Goal: Information Seeking & Learning: Find specific page/section

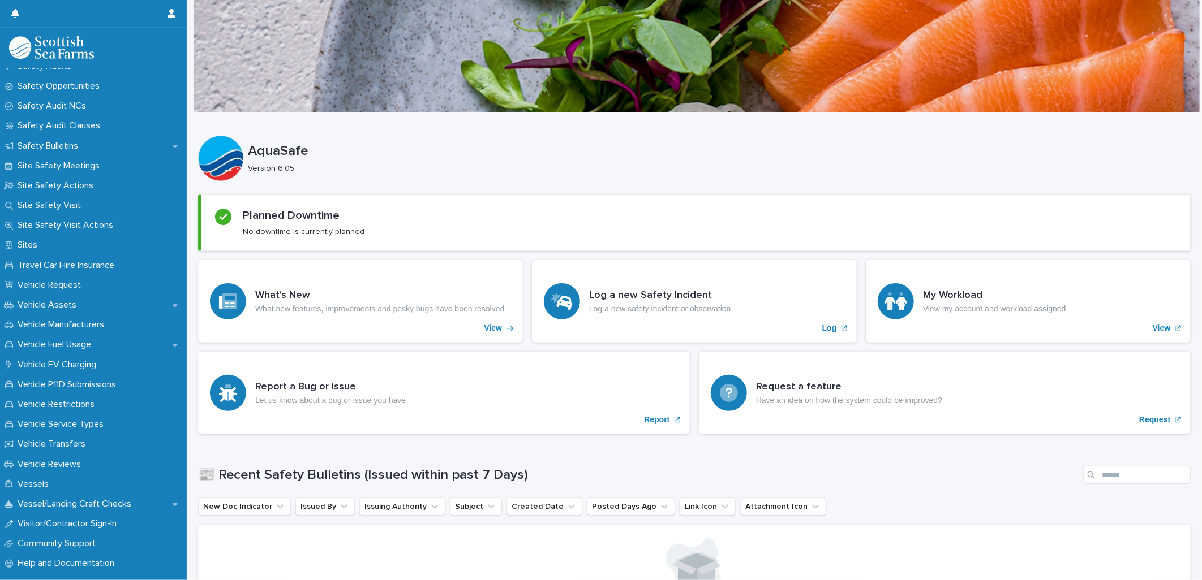
scroll to position [691, 0]
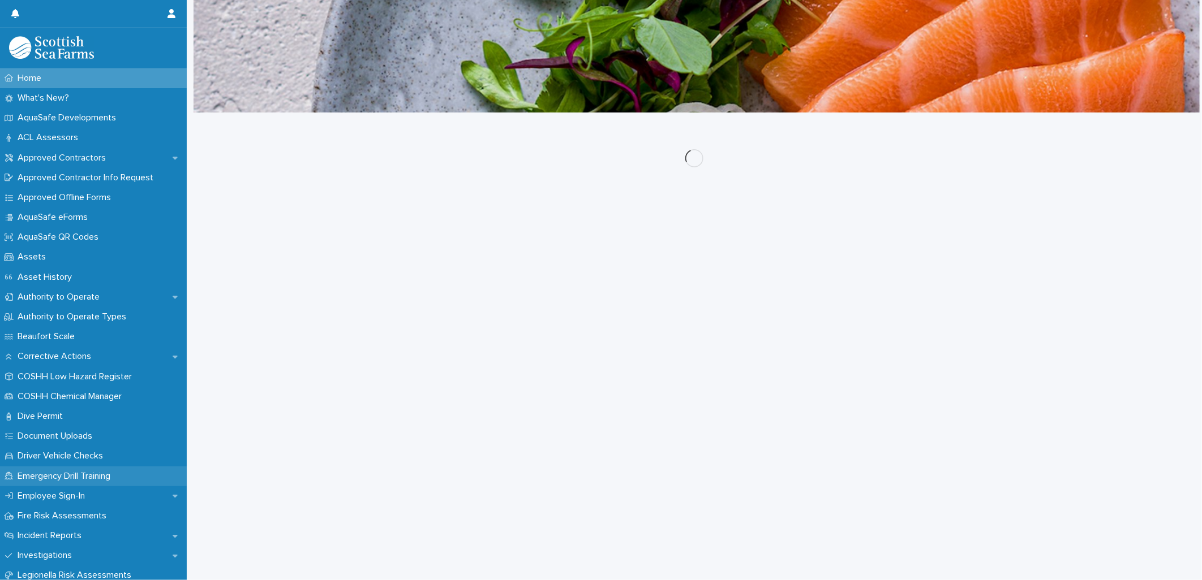
click at [52, 470] on div "Emergency Drill Training" at bounding box center [93, 477] width 187 height 20
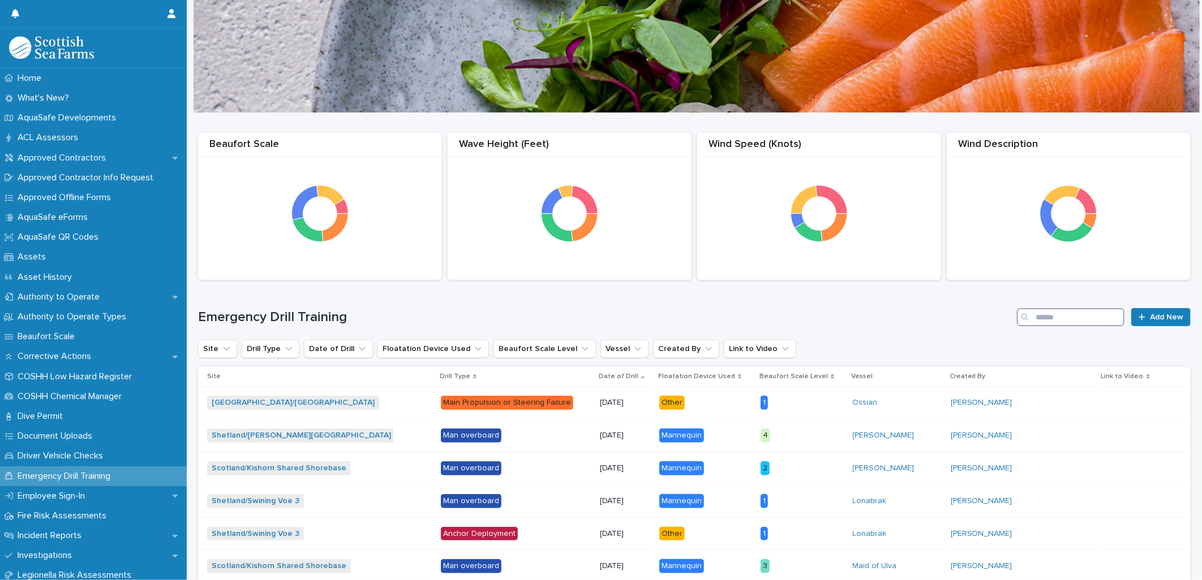
click at [1041, 317] on input "Search" at bounding box center [1070, 317] width 107 height 18
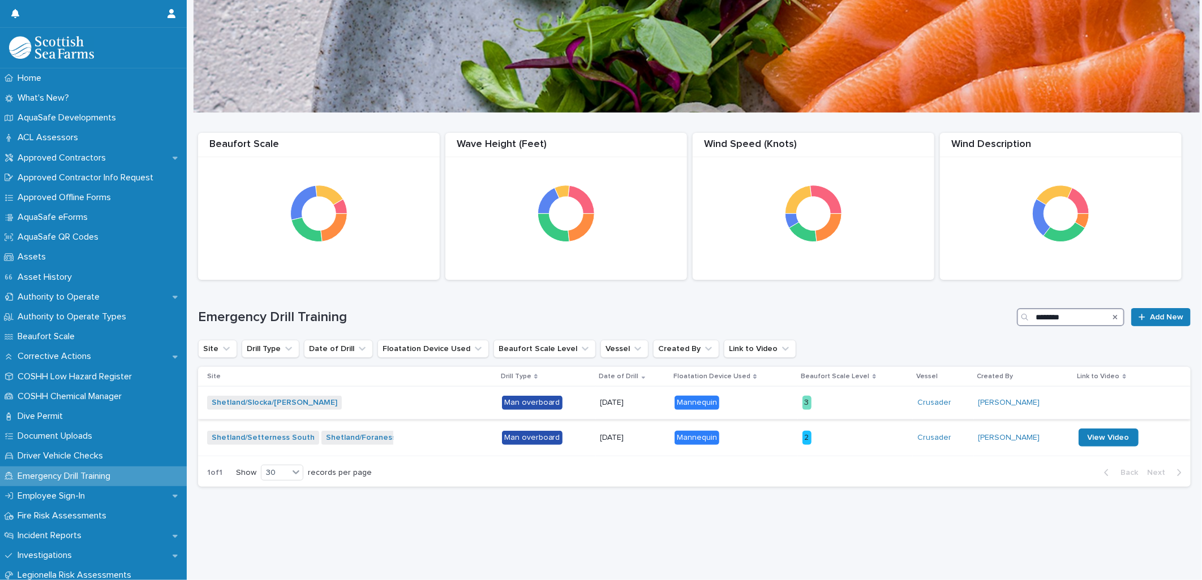
type input "********"
click at [464, 401] on div "Shetland/Slocka/[PERSON_NAME] + 0" at bounding box center [350, 402] width 286 height 23
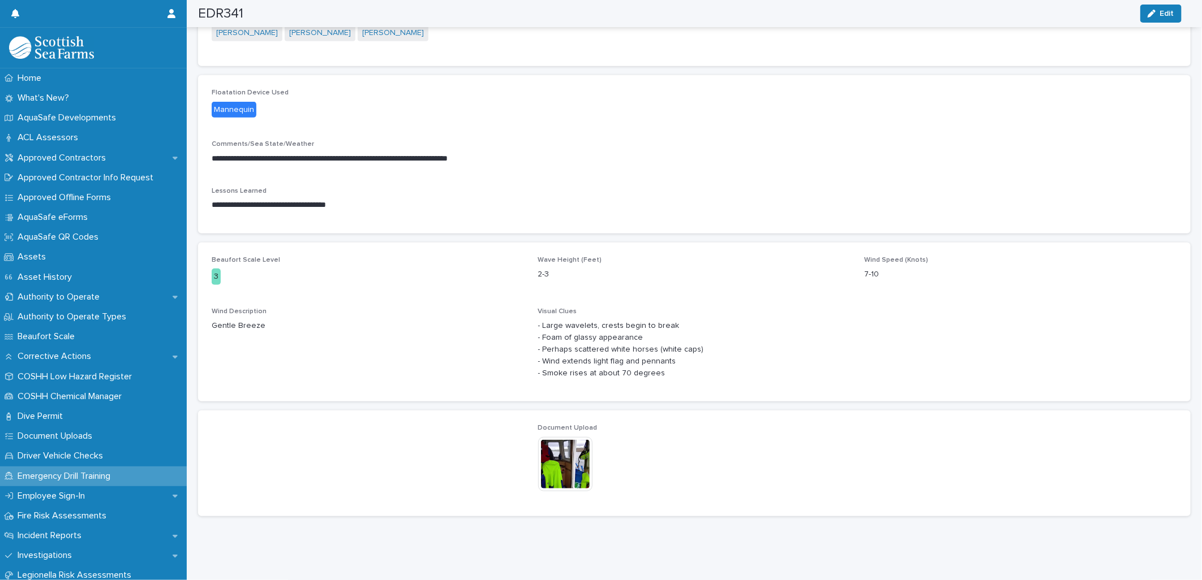
scroll to position [314, 0]
click at [555, 468] on img at bounding box center [565, 463] width 54 height 54
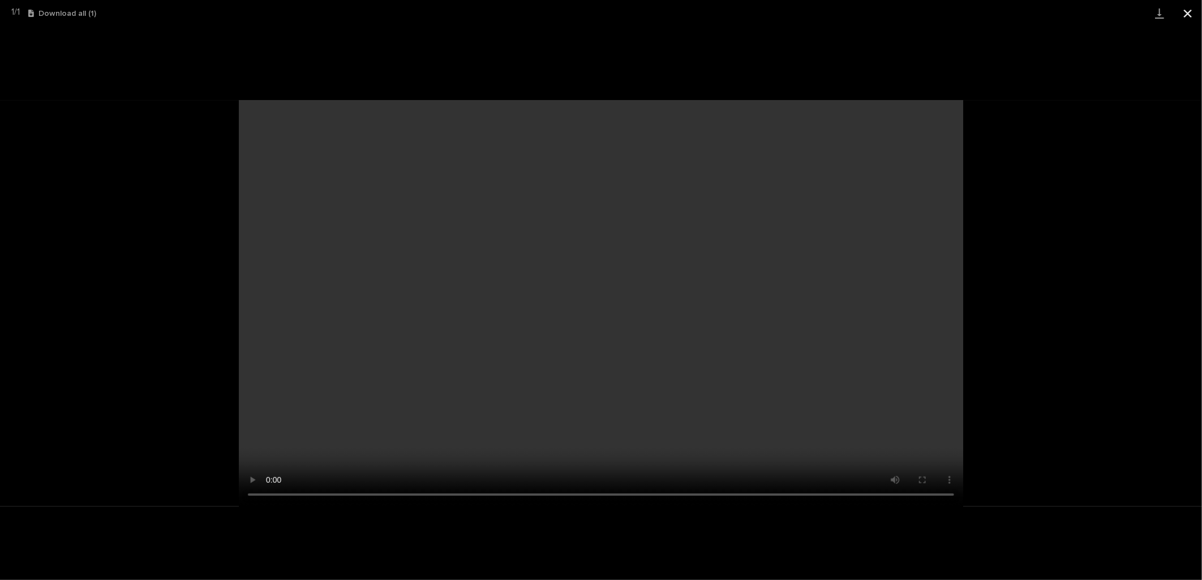
click at [1191, 7] on button "Close gallery" at bounding box center [1187, 13] width 28 height 27
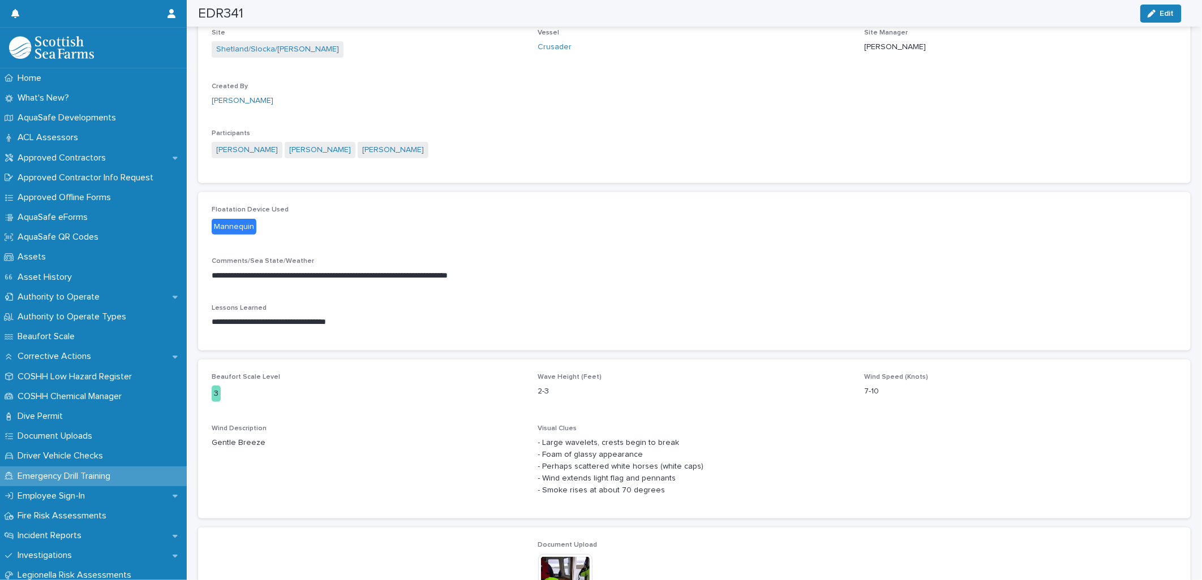
scroll to position [0, 0]
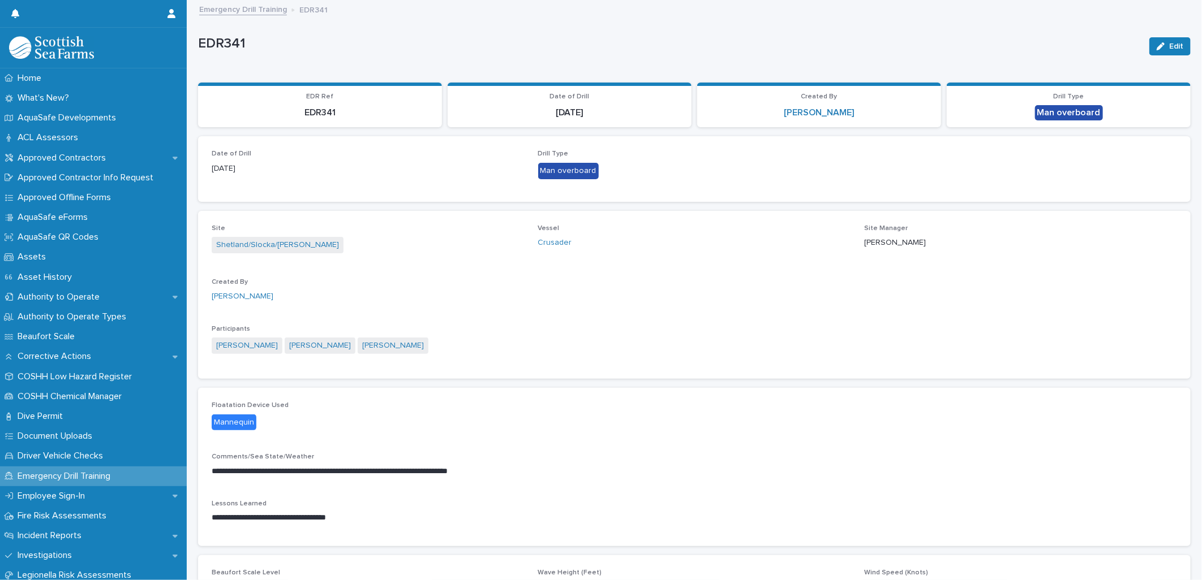
click at [236, 7] on link "Emergency Drill Training" at bounding box center [243, 8] width 88 height 13
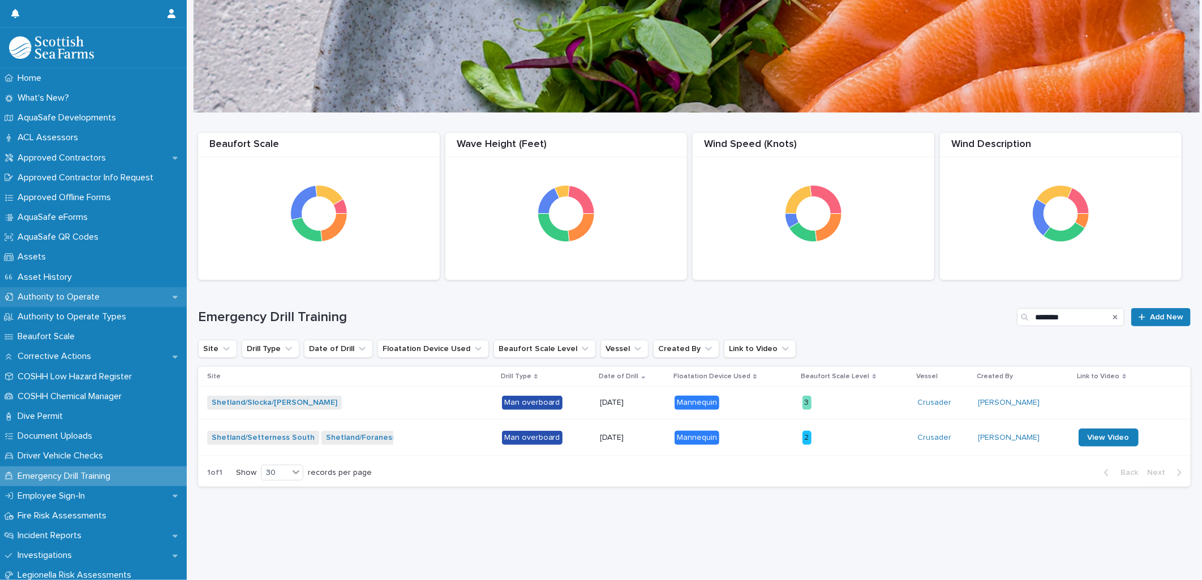
click at [48, 295] on p "Authority to Operate" at bounding box center [61, 297] width 96 height 11
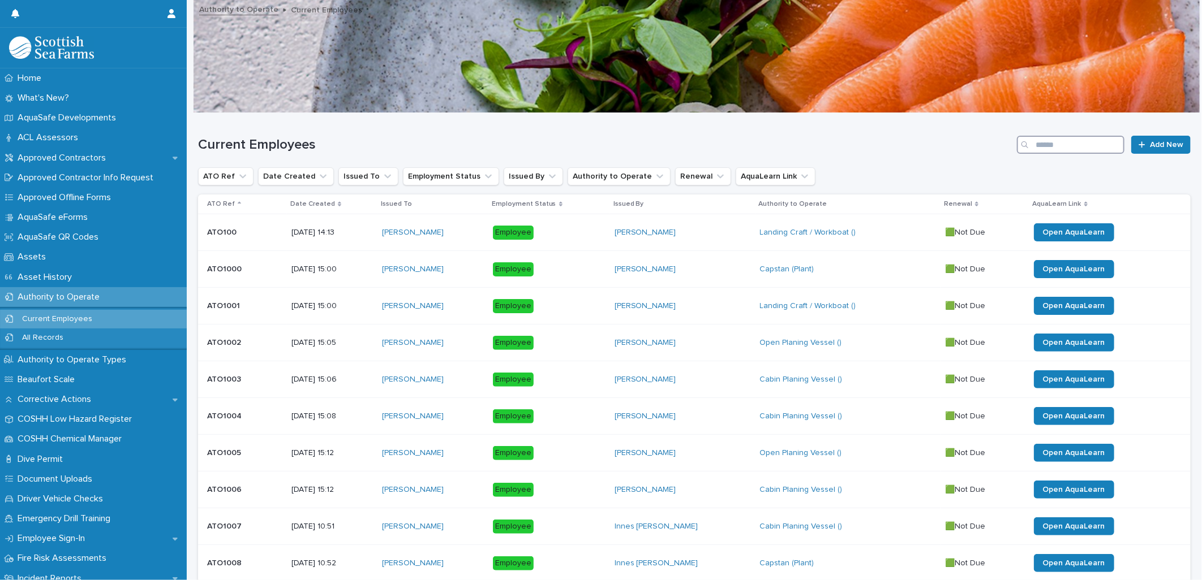
click at [1060, 139] on input "Search" at bounding box center [1070, 145] width 107 height 18
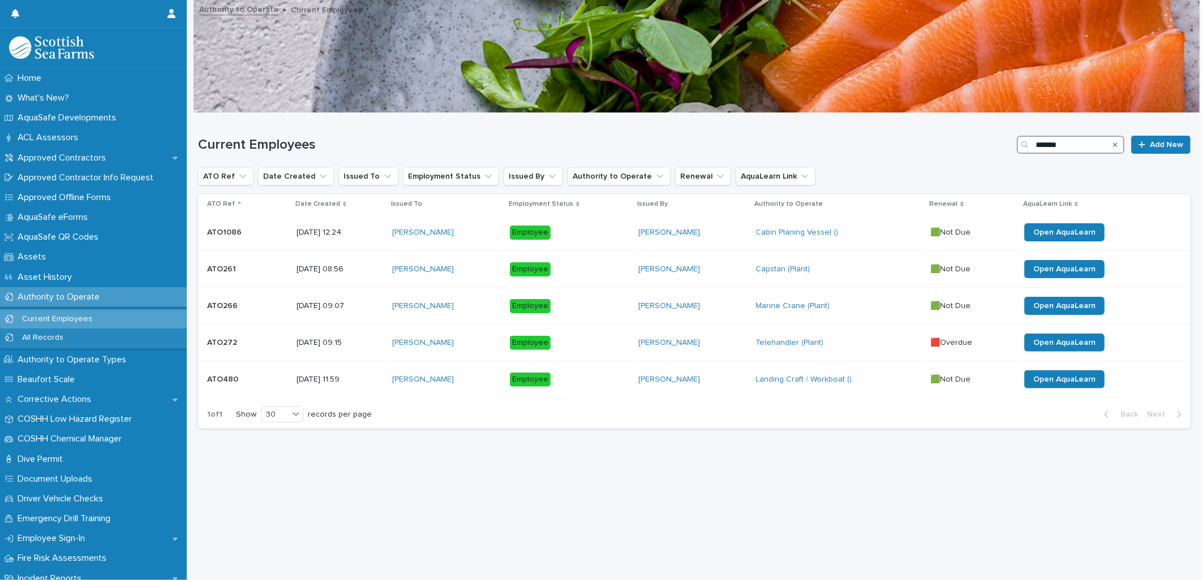
drag, startPoint x: 1087, startPoint y: 150, endPoint x: 1010, endPoint y: 148, distance: 77.0
click at [1017, 148] on div "*******" at bounding box center [1070, 145] width 107 height 18
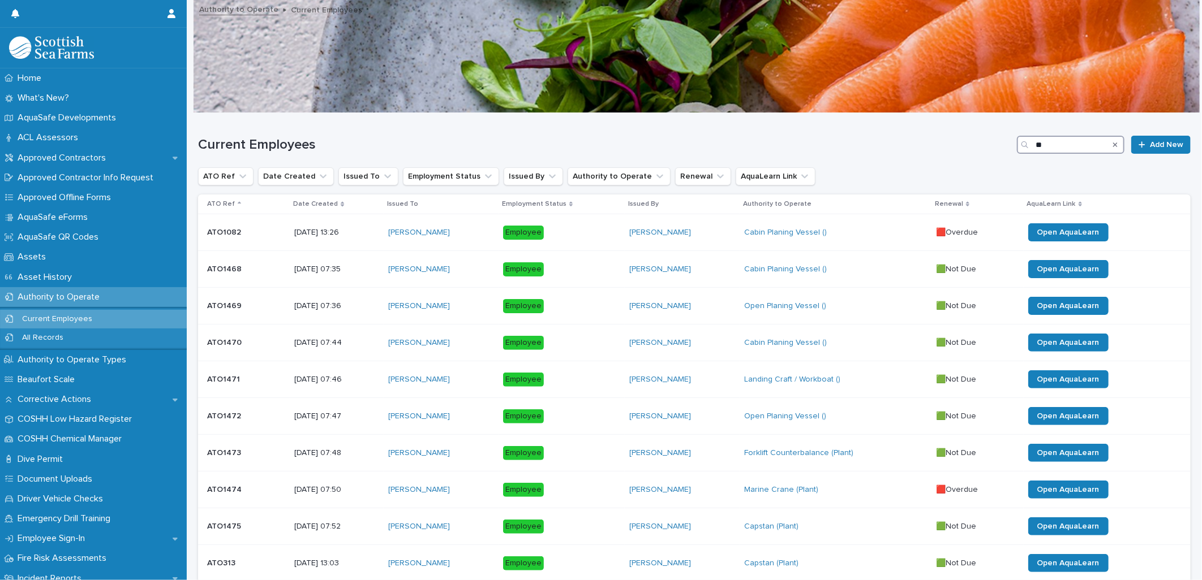
type input "*"
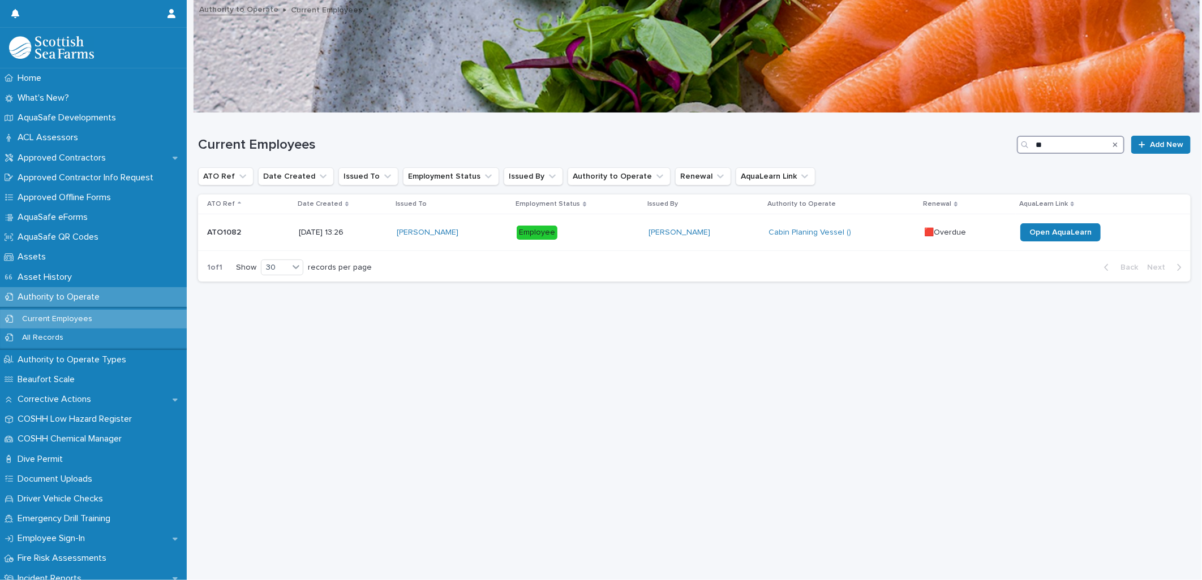
type input "*"
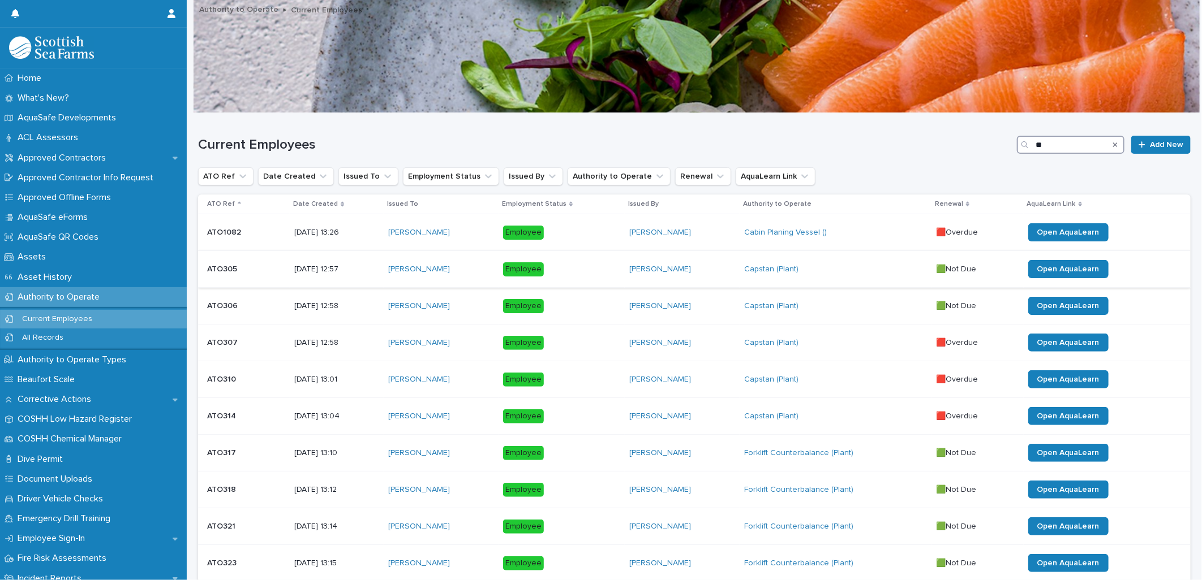
type input "*"
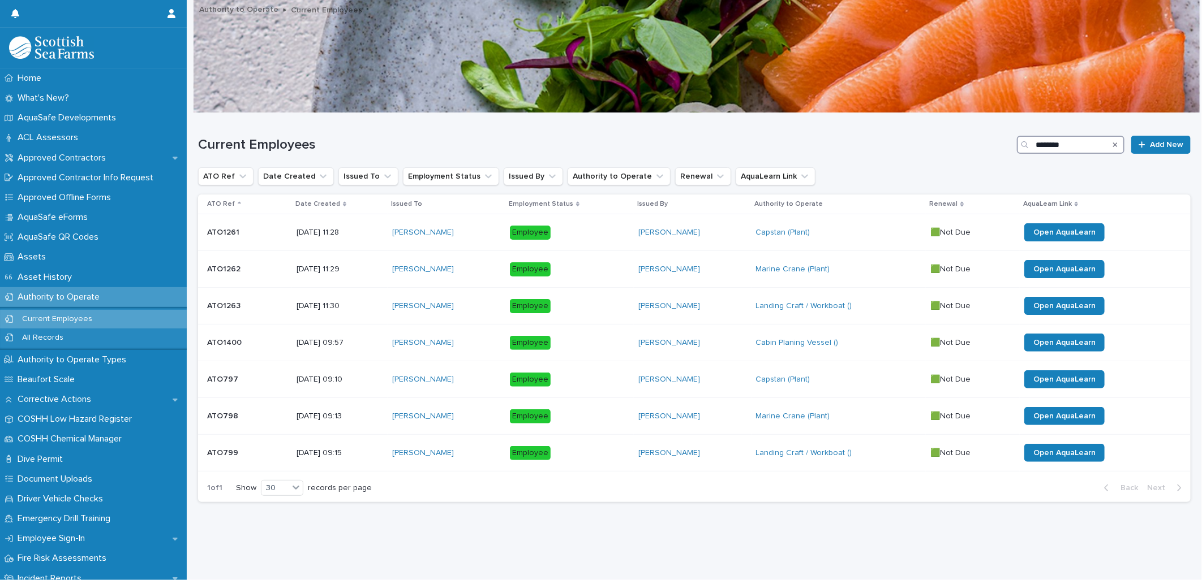
drag, startPoint x: 1074, startPoint y: 147, endPoint x: 1019, endPoint y: 144, distance: 54.4
click at [1019, 144] on div "********" at bounding box center [1070, 145] width 107 height 18
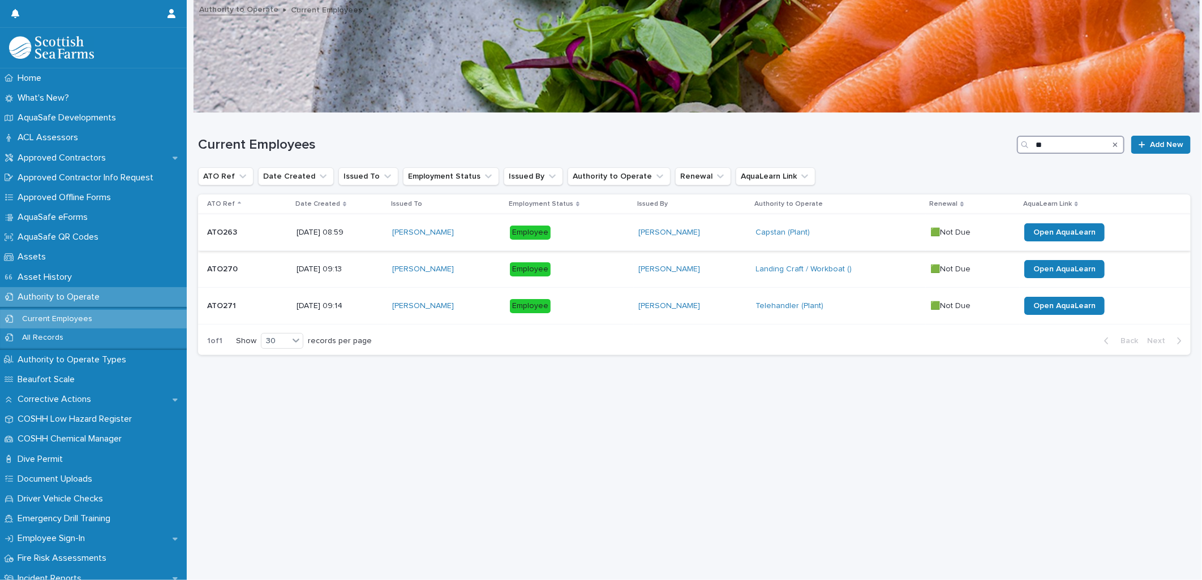
type input "*"
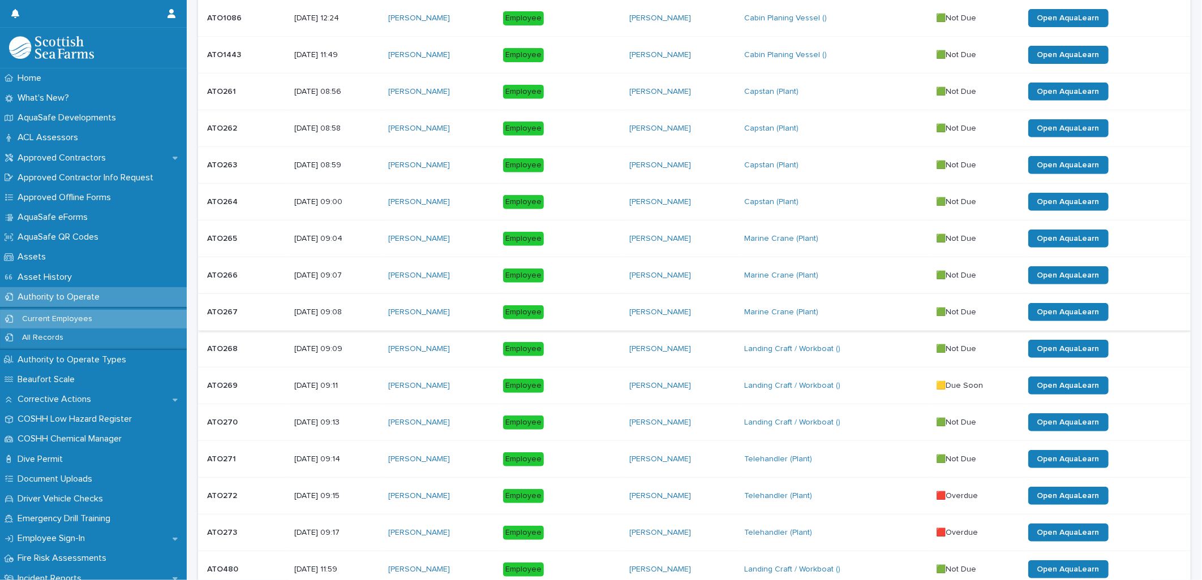
scroll to position [314, 0]
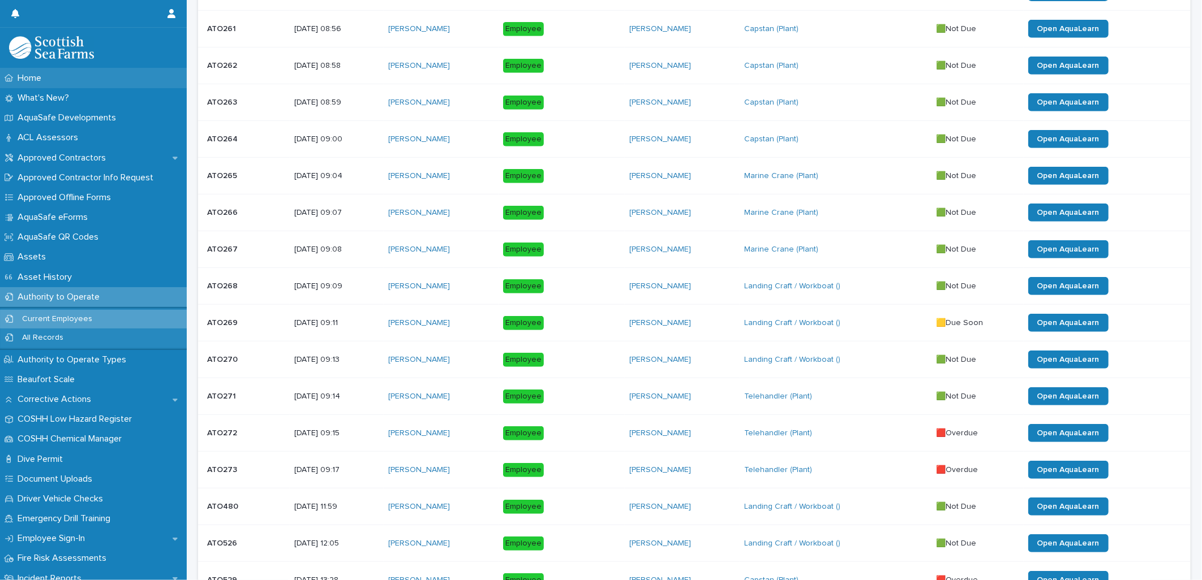
type input "*********"
click at [46, 557] on p "Fire Risk Assessments" at bounding box center [64, 558] width 102 height 11
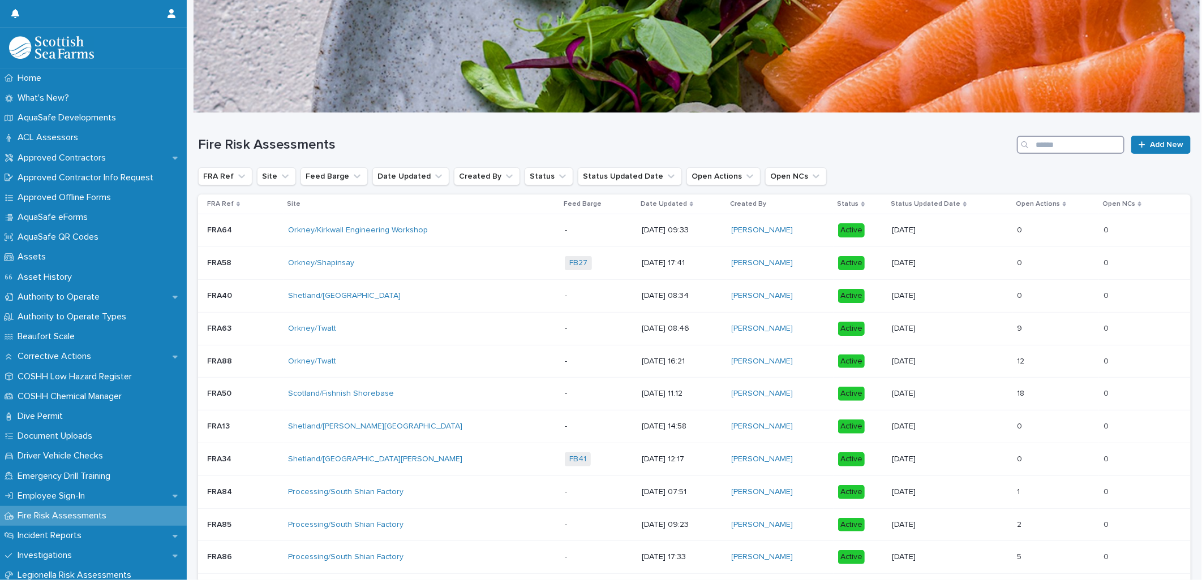
click at [1073, 146] on input "Search" at bounding box center [1070, 145] width 107 height 18
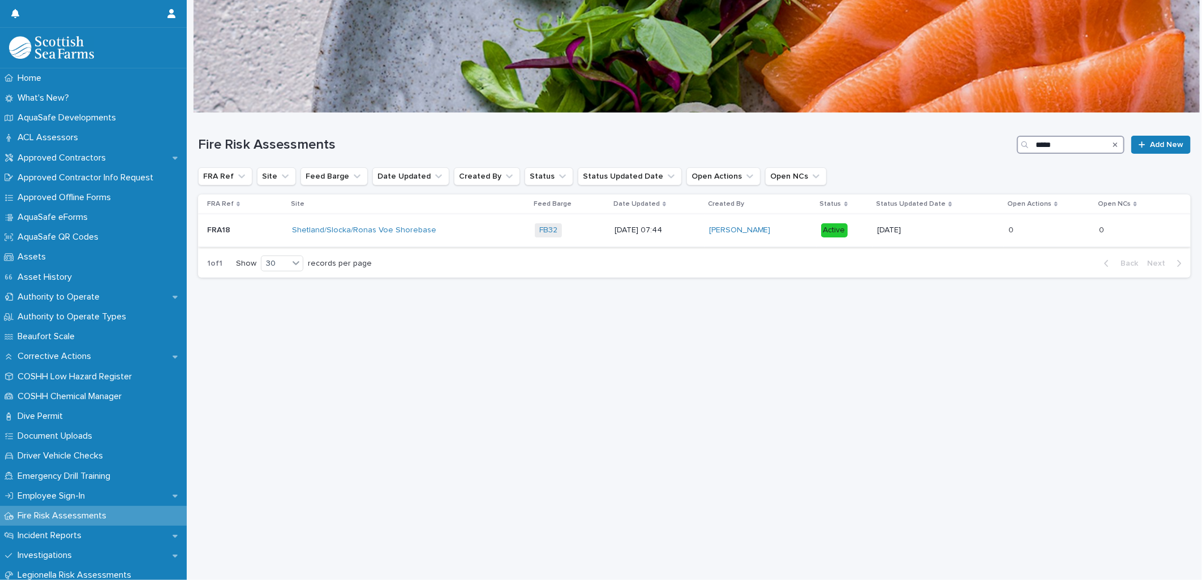
type input "*****"
click at [476, 233] on div "Shetland/Slocka/Ronas Voe Shorebase" at bounding box center [391, 231] width 198 height 10
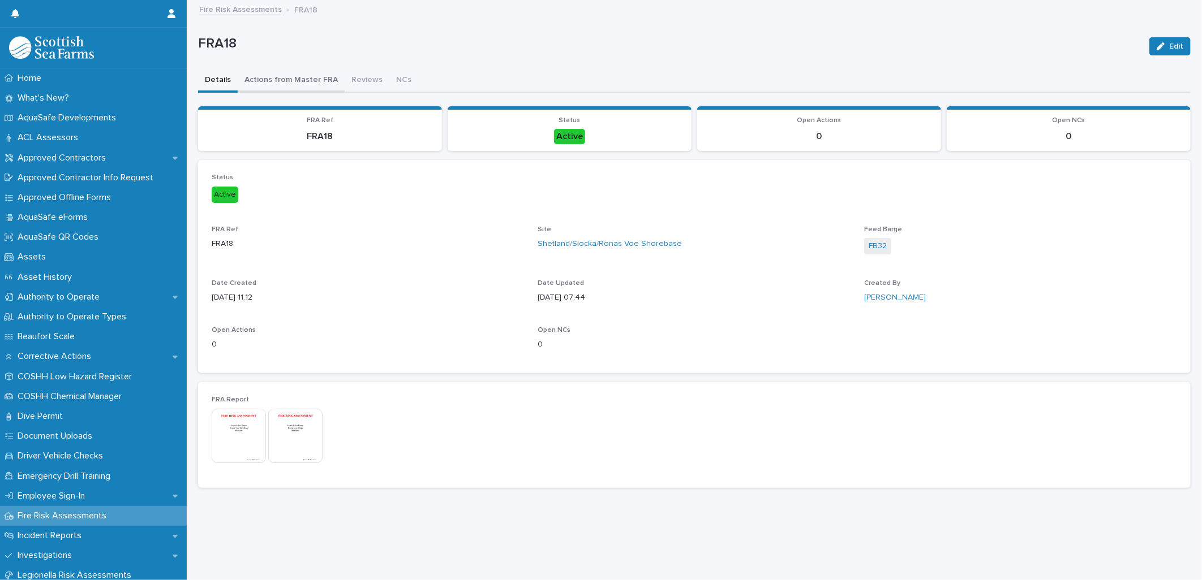
click at [277, 77] on button "Actions from Master FRA" at bounding box center [291, 81] width 107 height 24
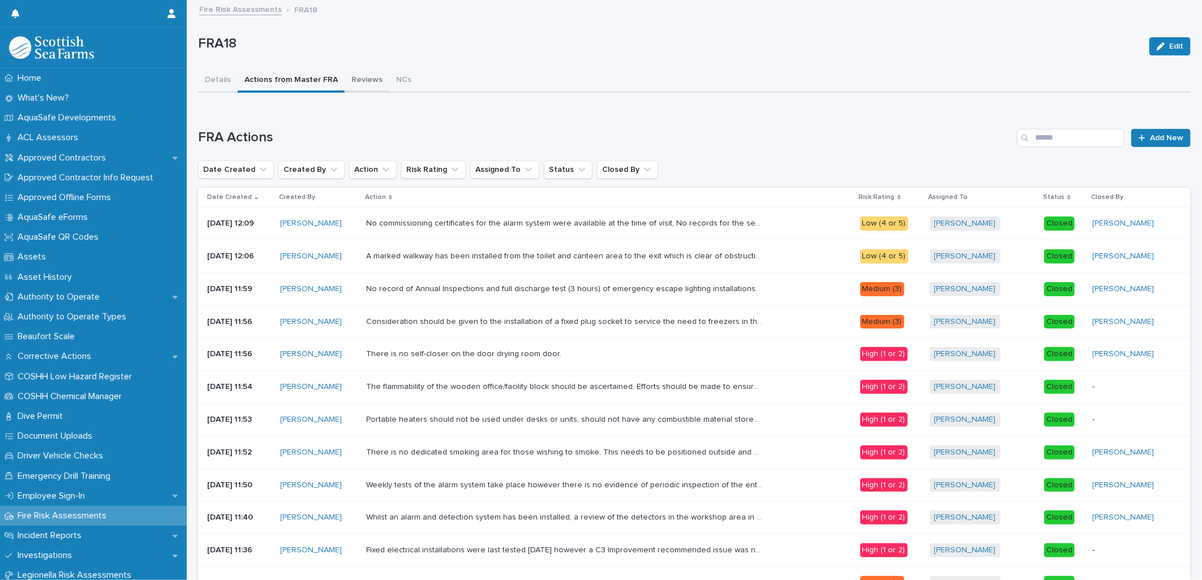
click at [358, 78] on button "Reviews" at bounding box center [367, 81] width 45 height 24
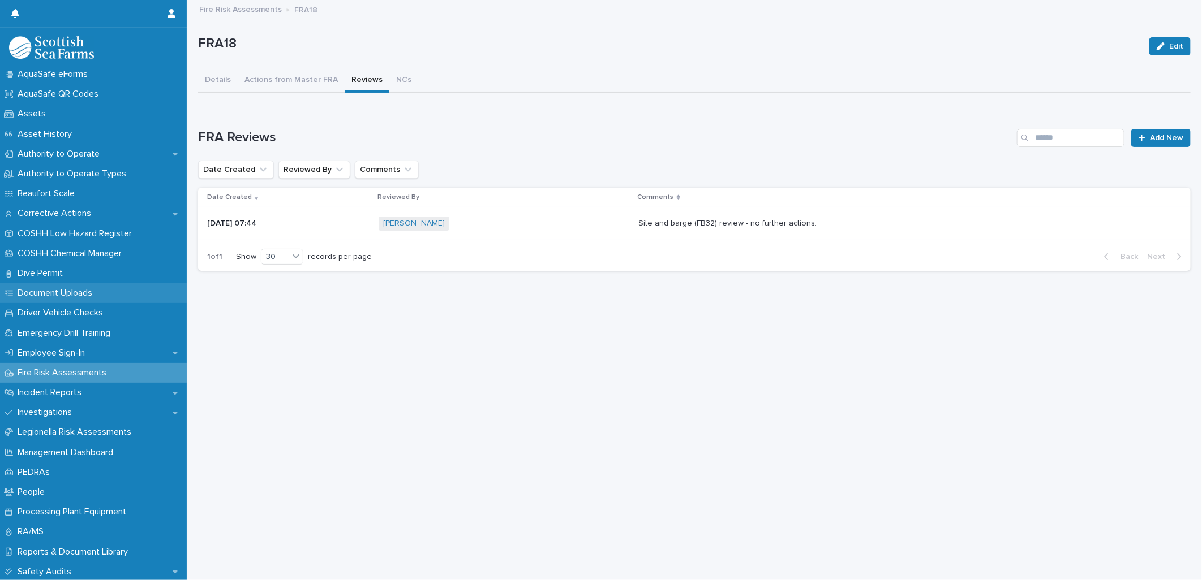
scroll to position [188, 0]
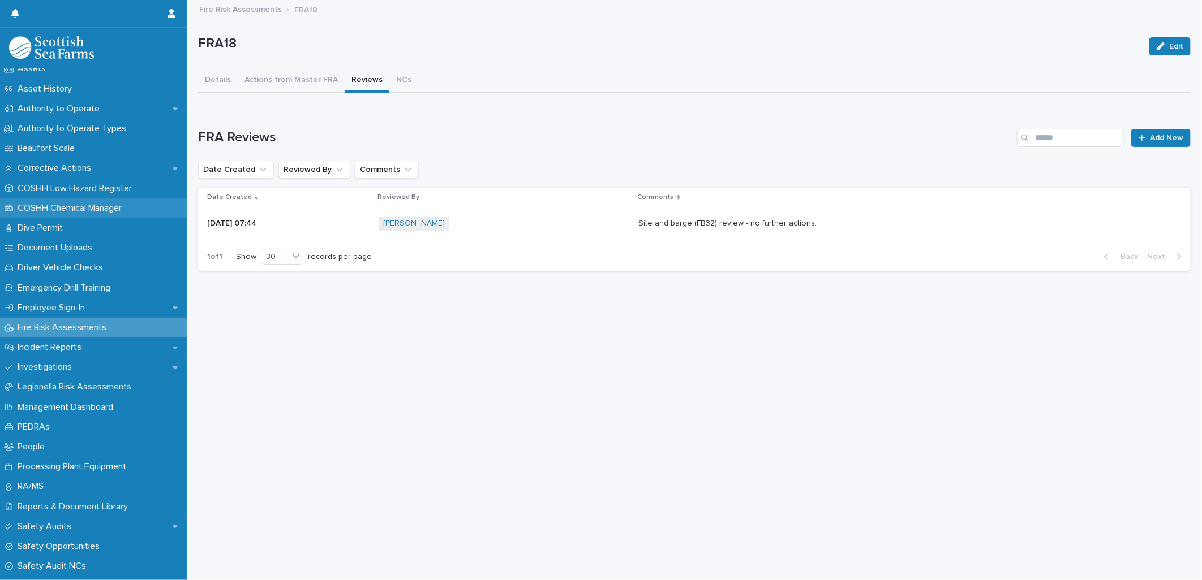
click at [59, 206] on p "COSHH Chemical Manager" at bounding box center [72, 208] width 118 height 11
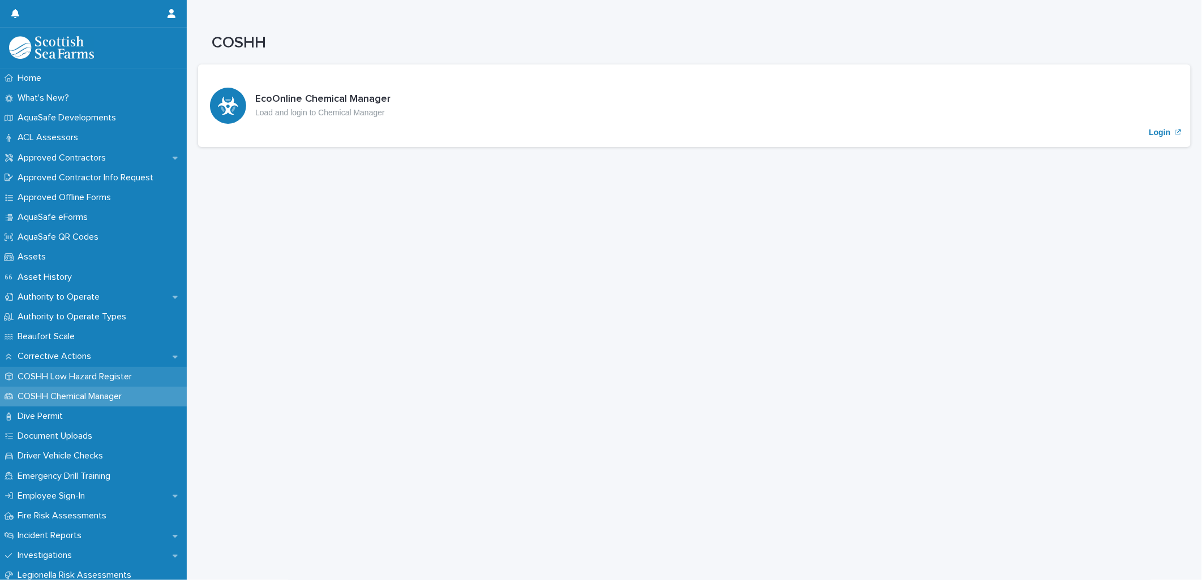
click at [72, 374] on p "COSHH Low Hazard Register" at bounding box center [77, 377] width 128 height 11
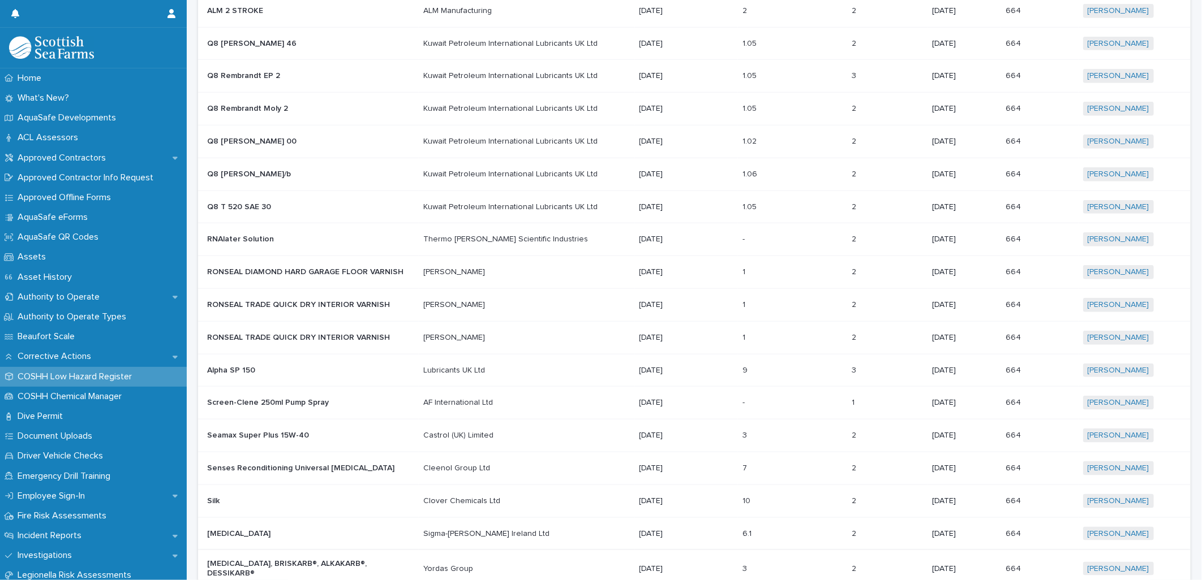
scroll to position [726, 0]
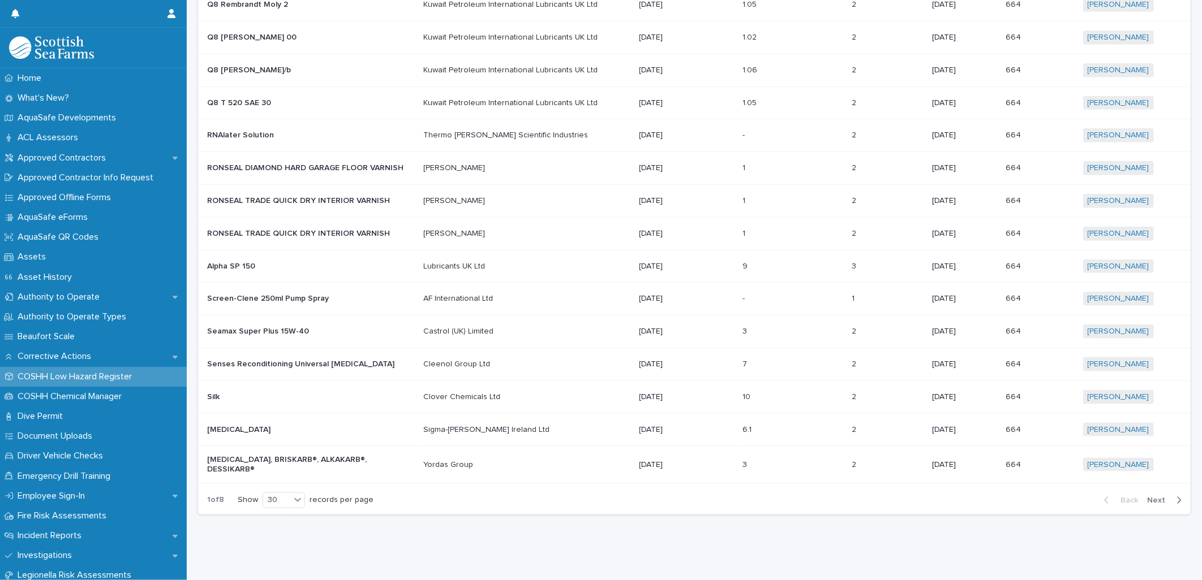
click at [1147, 497] on span "Next" at bounding box center [1159, 501] width 25 height 8
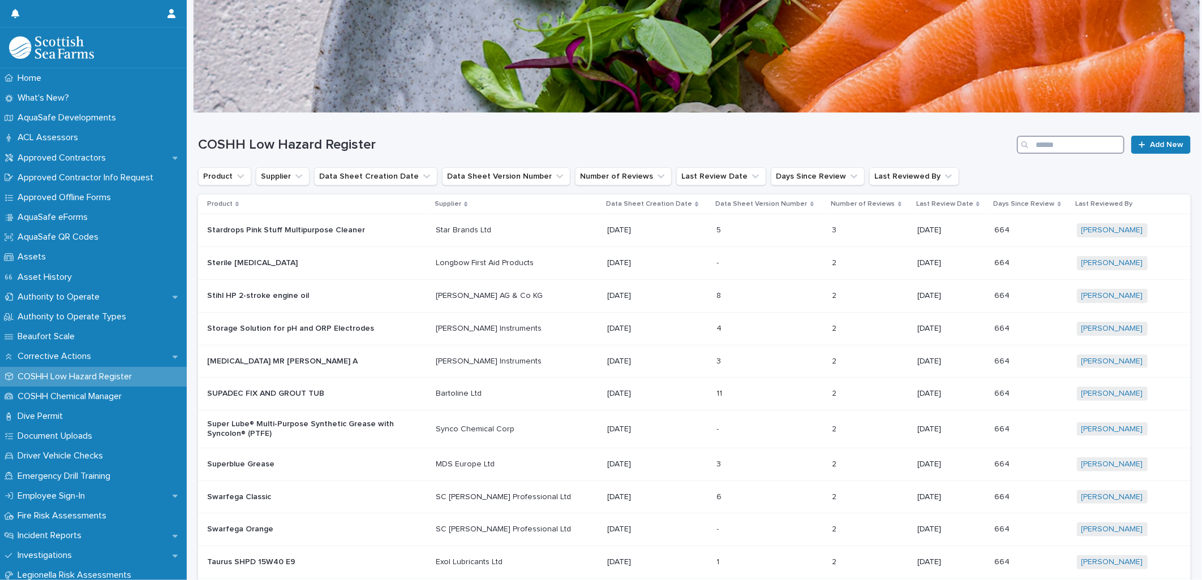
click at [1055, 147] on input "Search" at bounding box center [1070, 145] width 107 height 18
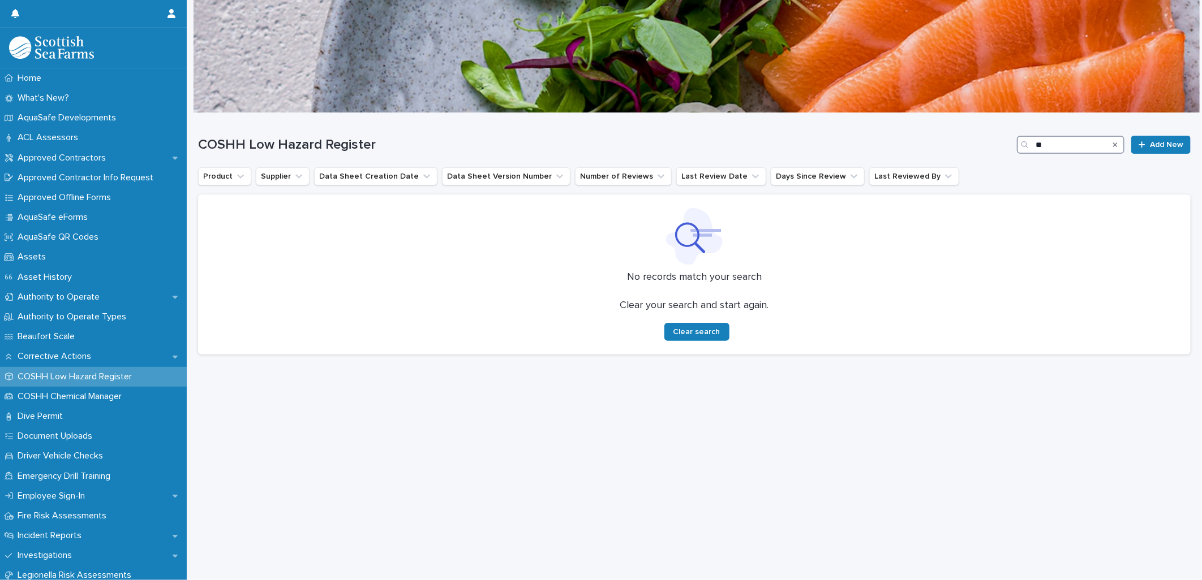
type input "*"
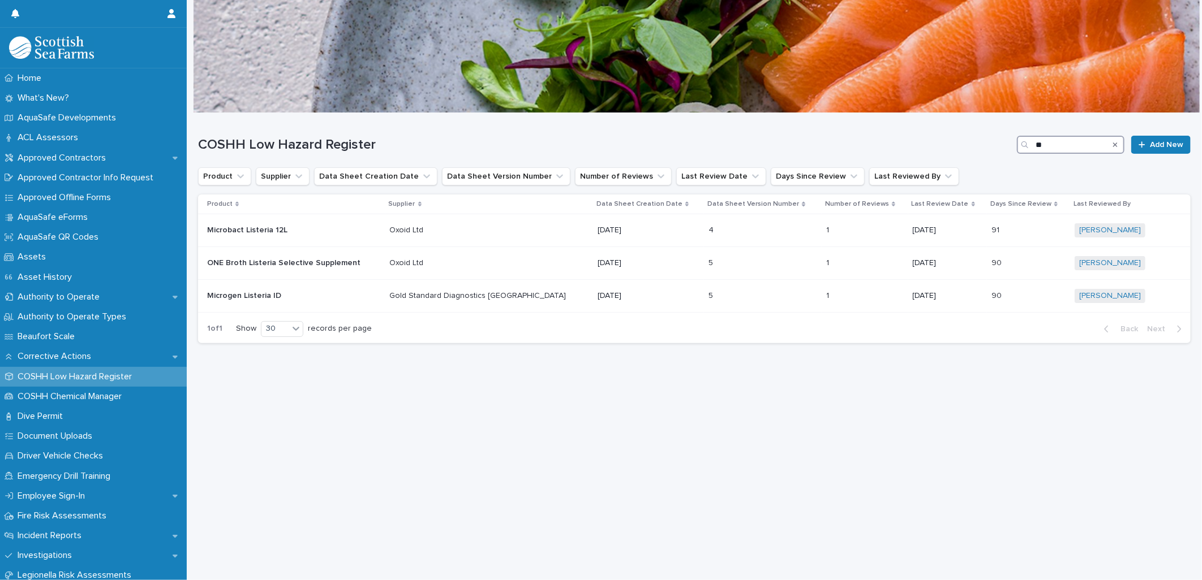
type input "*"
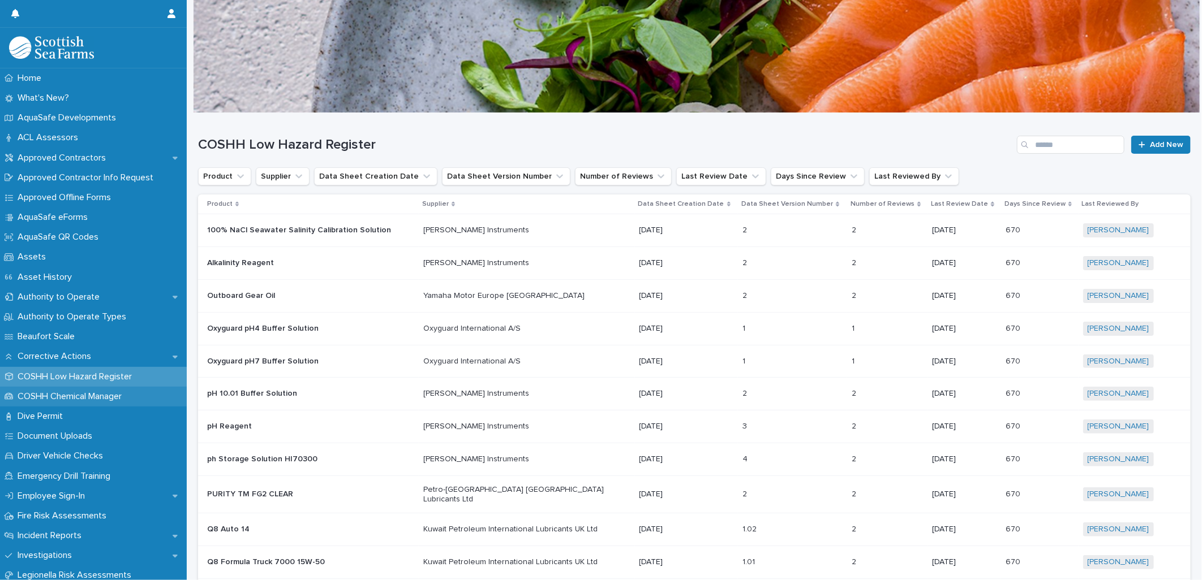
click at [89, 397] on p "COSHH Chemical Manager" at bounding box center [72, 396] width 118 height 11
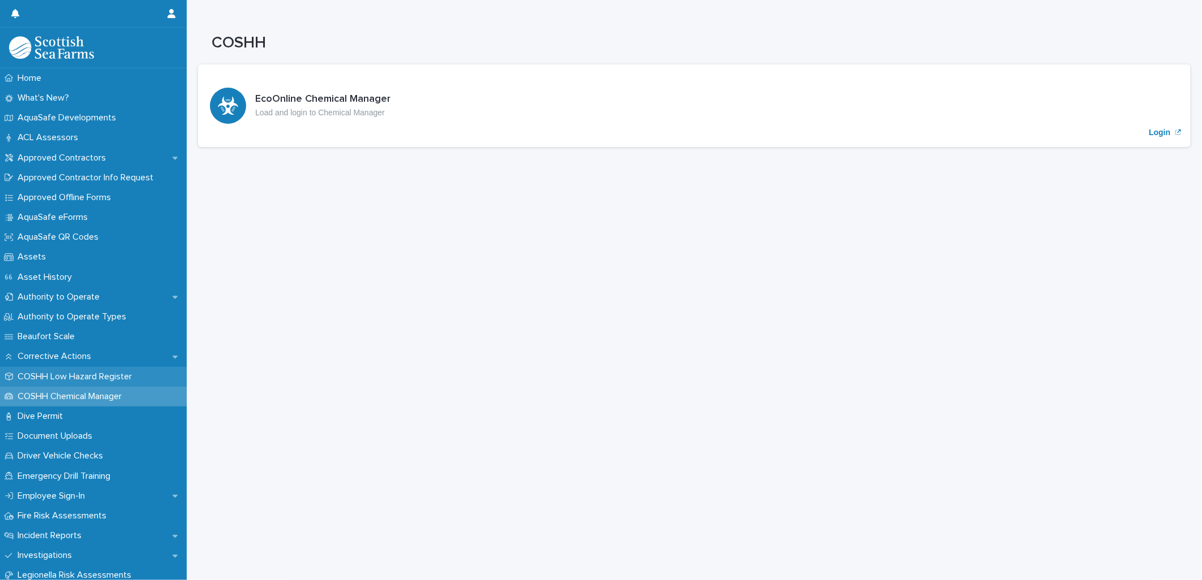
click at [89, 375] on p "COSHH Low Hazard Register" at bounding box center [77, 377] width 128 height 11
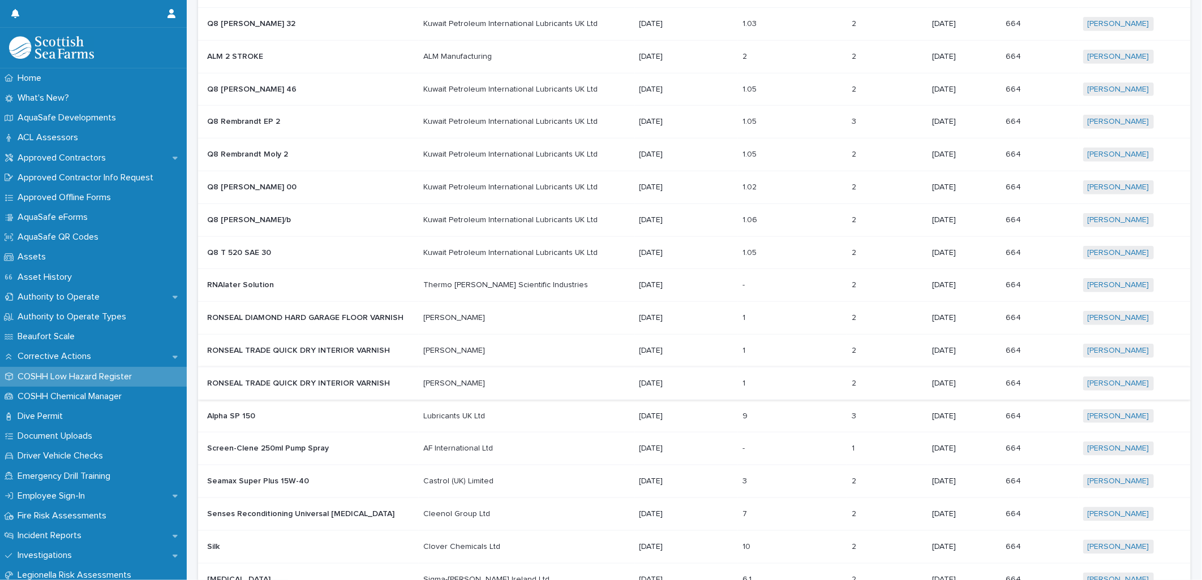
scroll to position [691, 0]
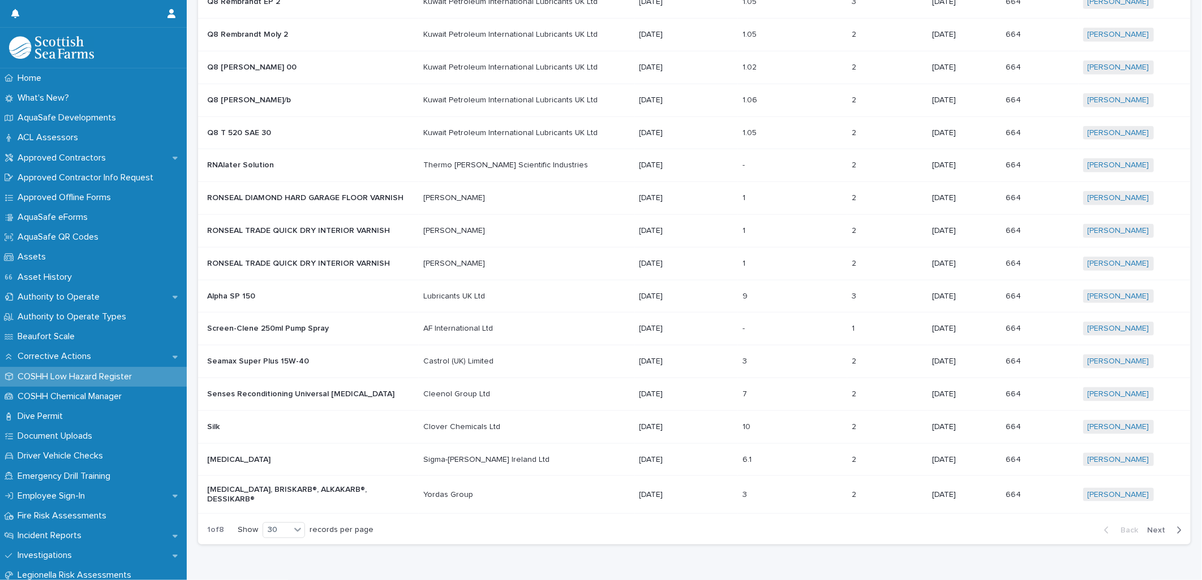
click at [1150, 527] on span "Next" at bounding box center [1159, 531] width 25 height 8
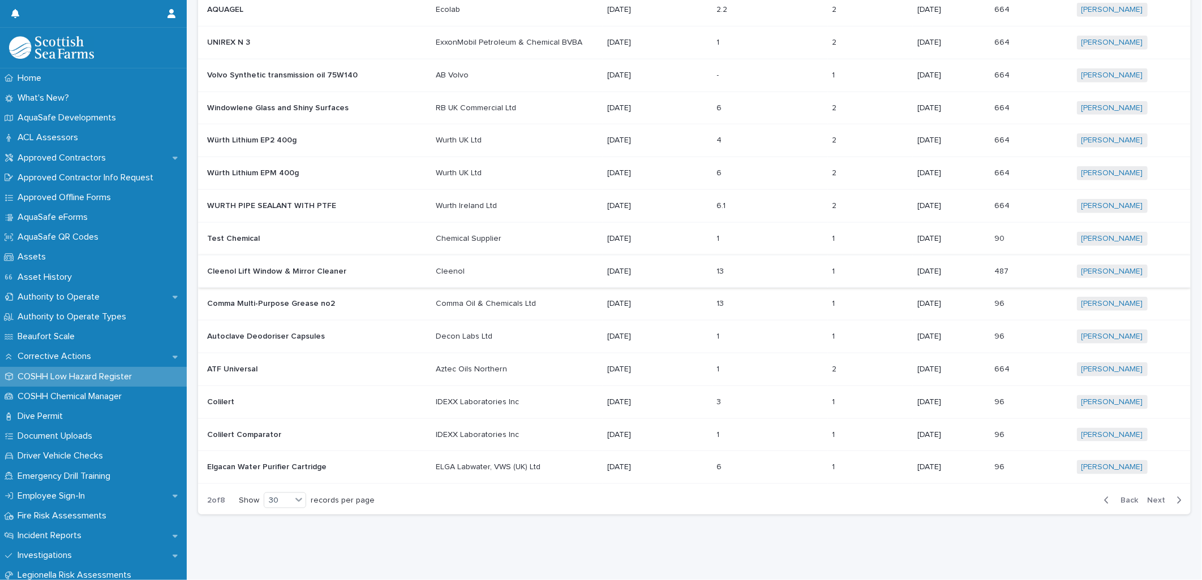
scroll to position [726, 0]
click at [1150, 497] on span "Next" at bounding box center [1159, 501] width 25 height 8
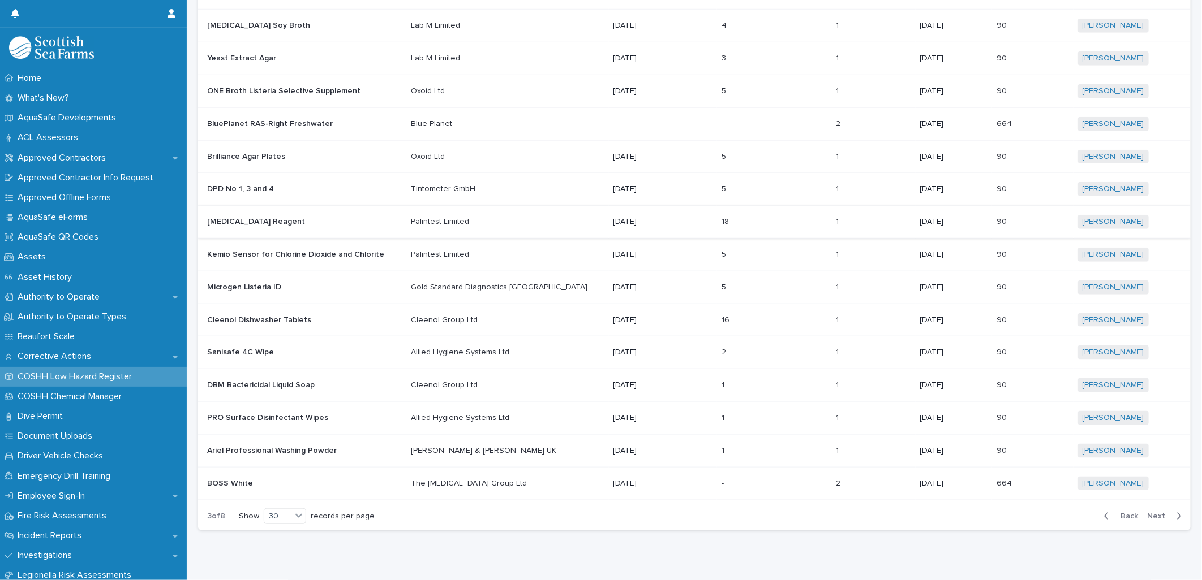
scroll to position [716, 0]
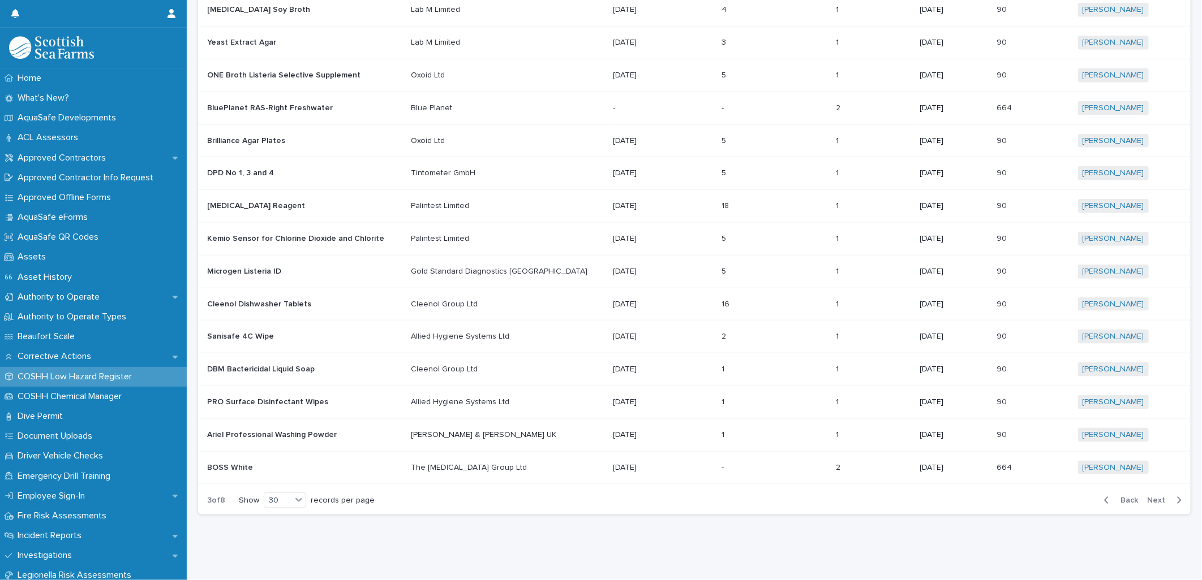
click at [1147, 497] on span "Next" at bounding box center [1159, 501] width 25 height 8
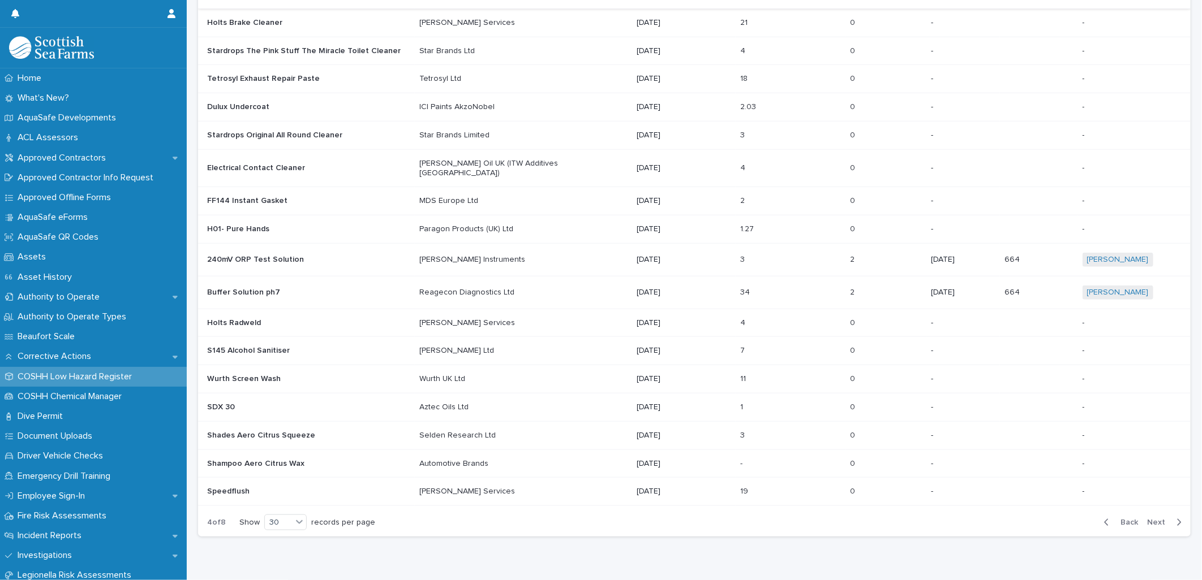
scroll to position [630, 0]
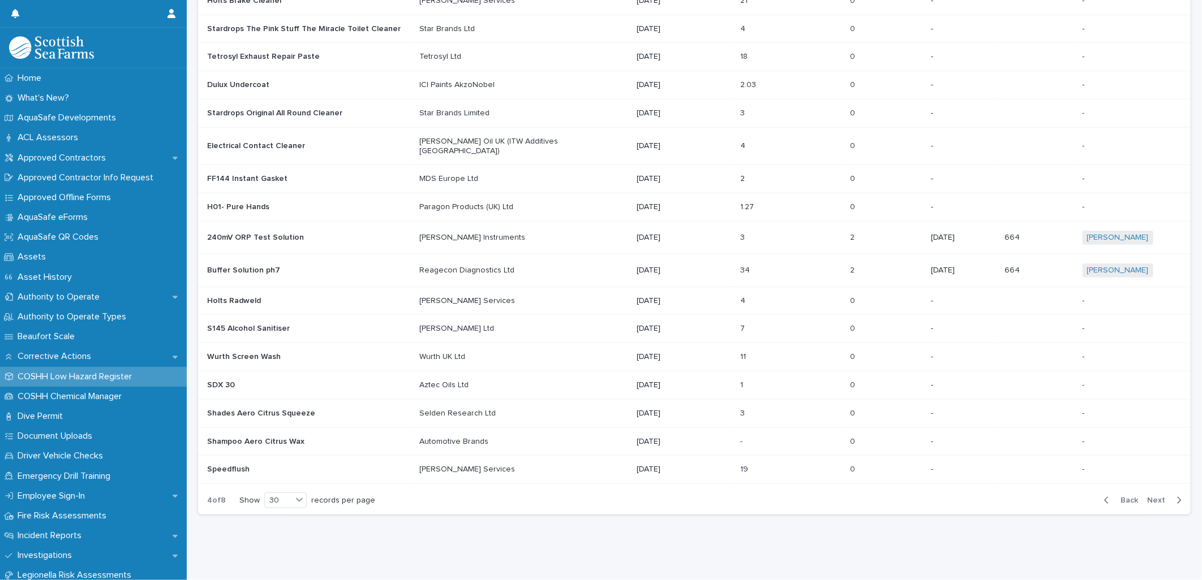
click at [1147, 497] on span "Next" at bounding box center [1159, 501] width 25 height 8
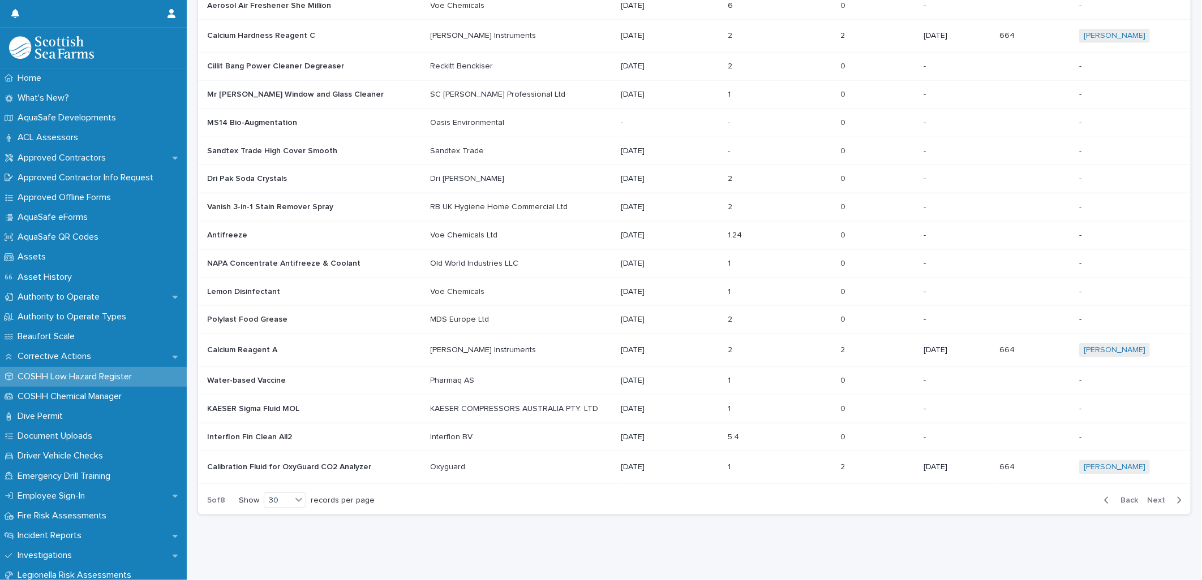
scroll to position [630, 0]
click at [1149, 497] on span "Next" at bounding box center [1159, 501] width 25 height 8
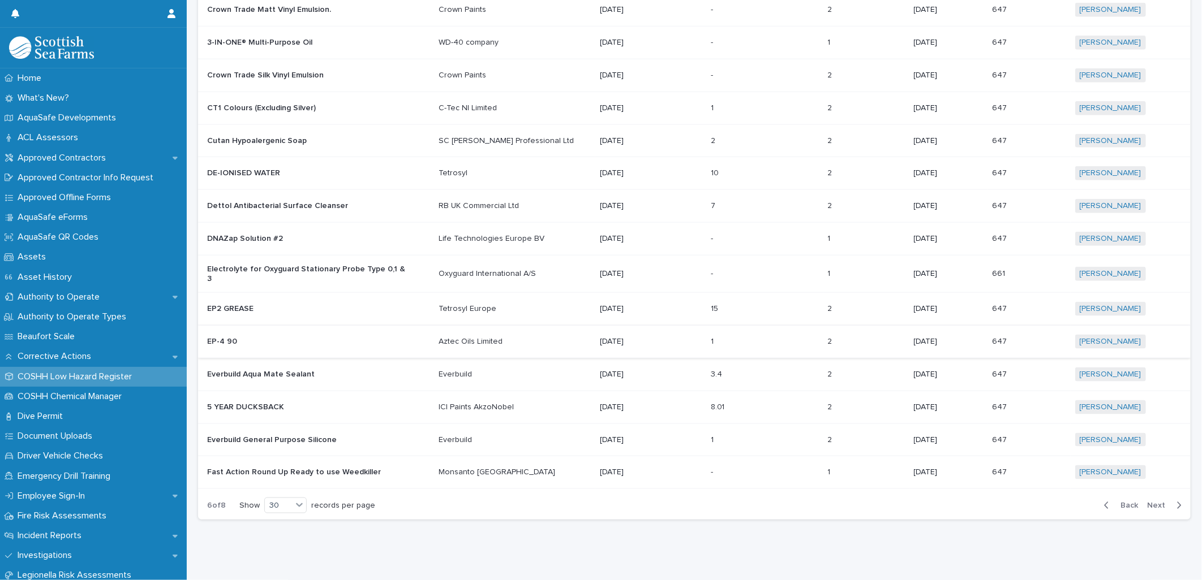
scroll to position [721, 0]
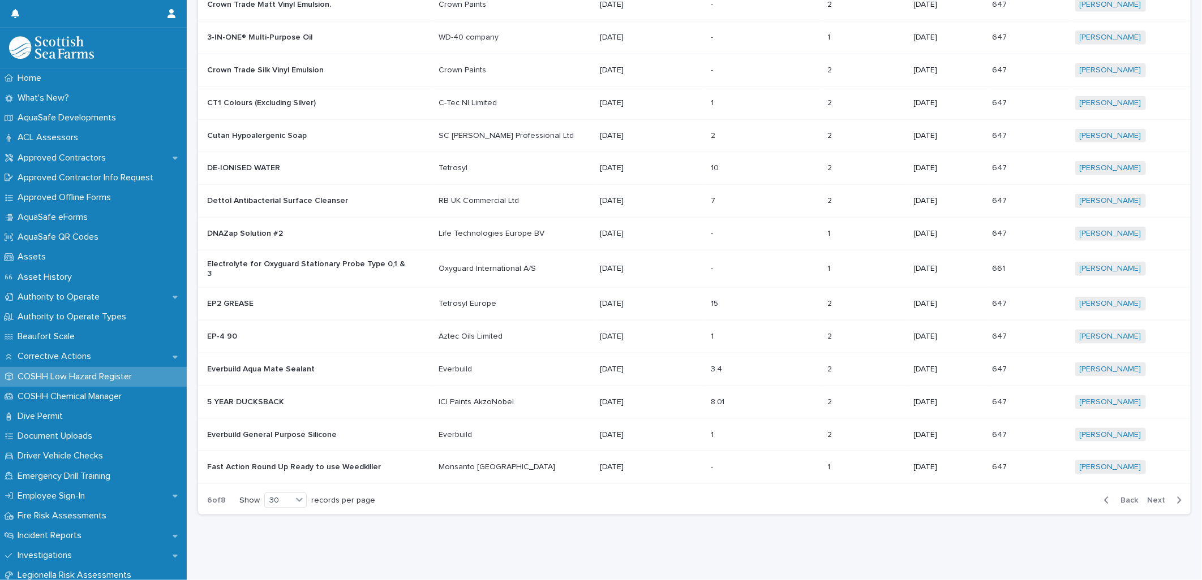
click at [1152, 497] on span "Next" at bounding box center [1159, 501] width 25 height 8
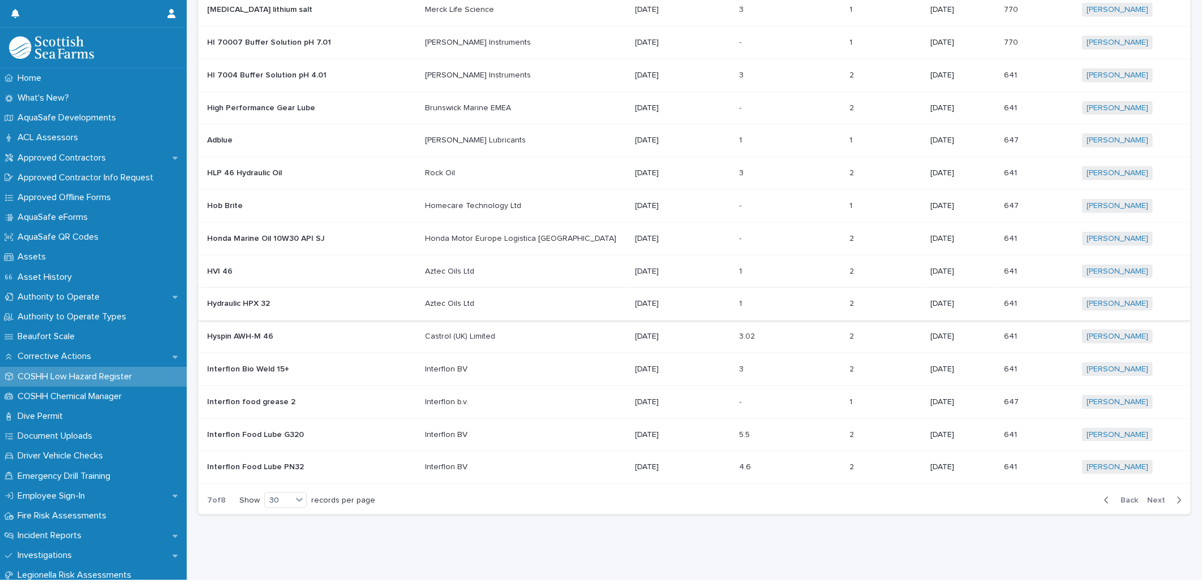
scroll to position [726, 0]
click at [1150, 497] on span "Next" at bounding box center [1159, 501] width 25 height 8
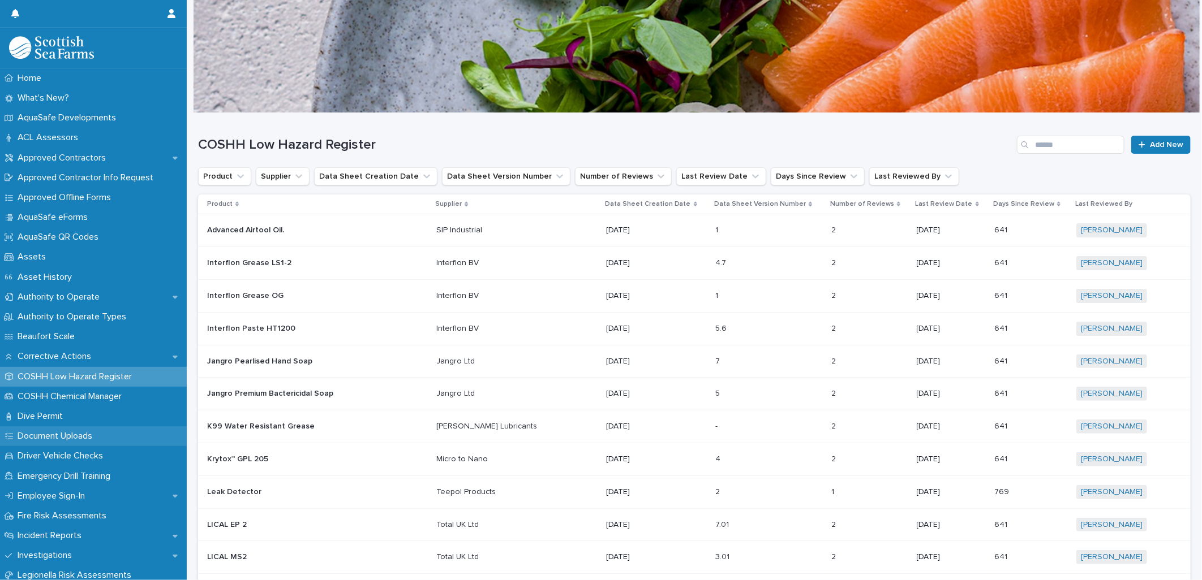
click at [49, 434] on p "Document Uploads" at bounding box center [57, 436] width 88 height 11
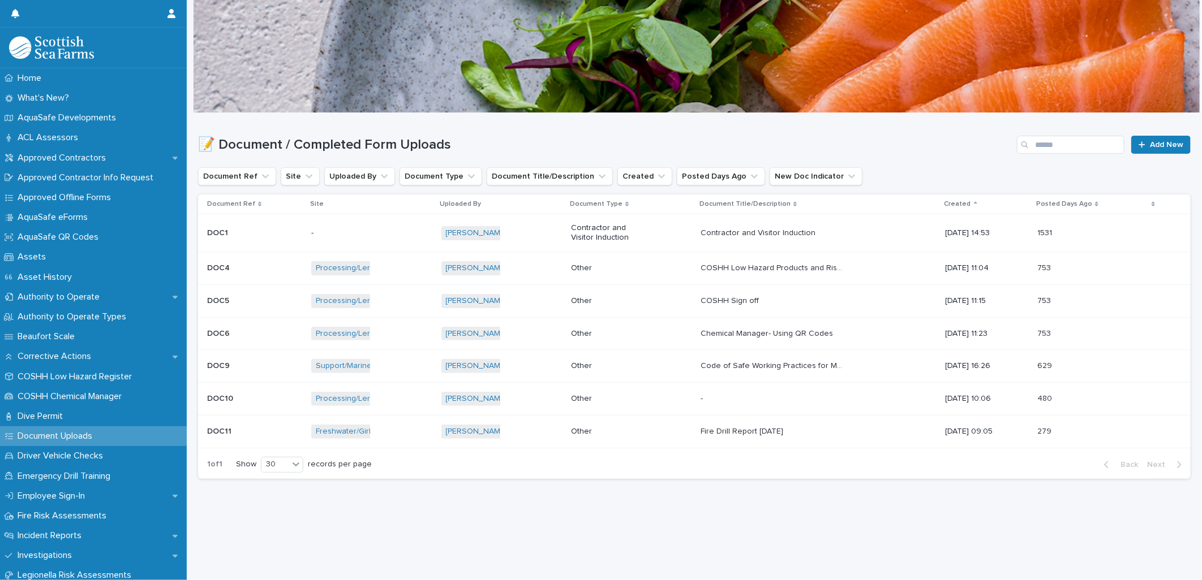
click at [717, 302] on p "COSHH Sign off" at bounding box center [730, 300] width 61 height 12
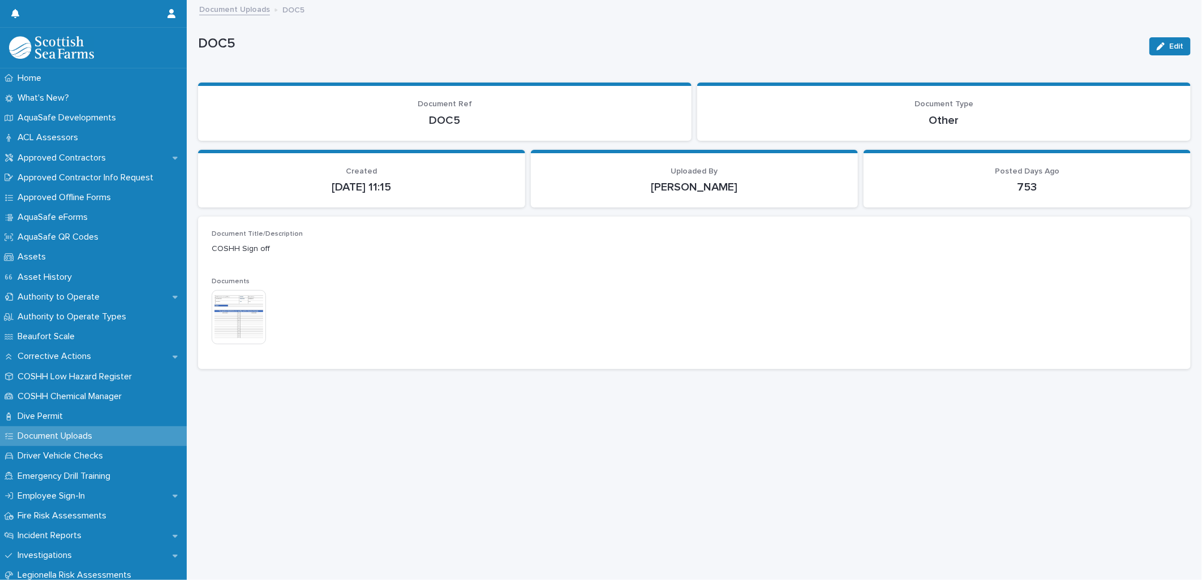
click at [240, 315] on img at bounding box center [239, 317] width 54 height 54
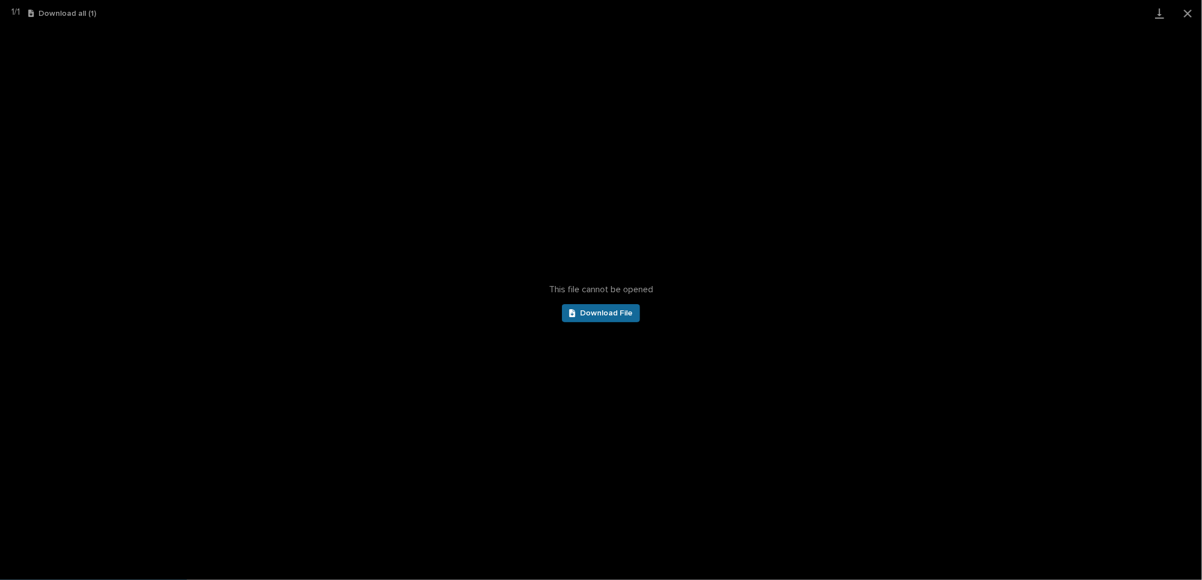
click at [606, 311] on span "Download File" at bounding box center [606, 313] width 53 height 8
